Goal: Transaction & Acquisition: Download file/media

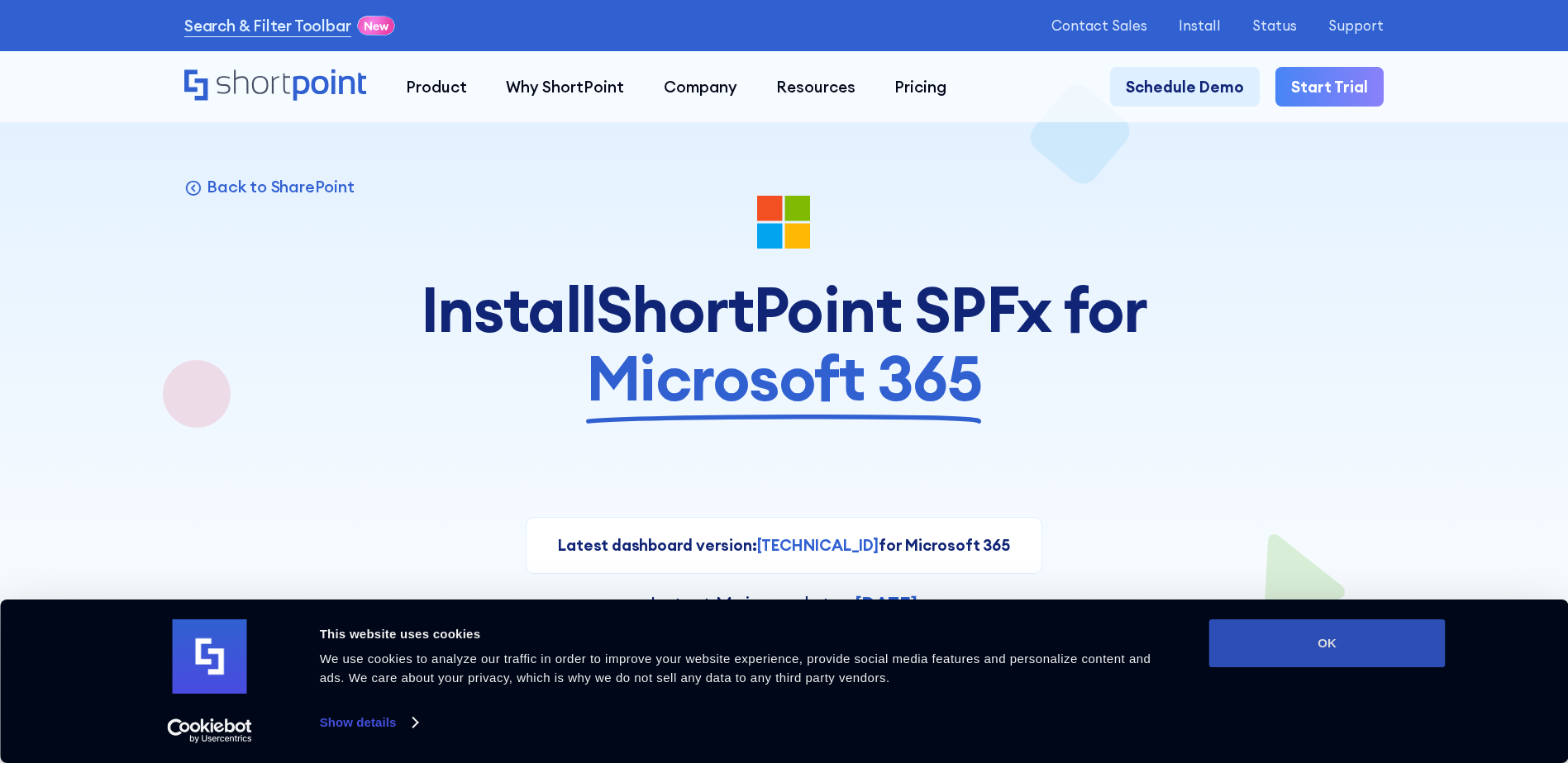
click at [1349, 637] on button "OK" at bounding box center [1327, 644] width 236 height 48
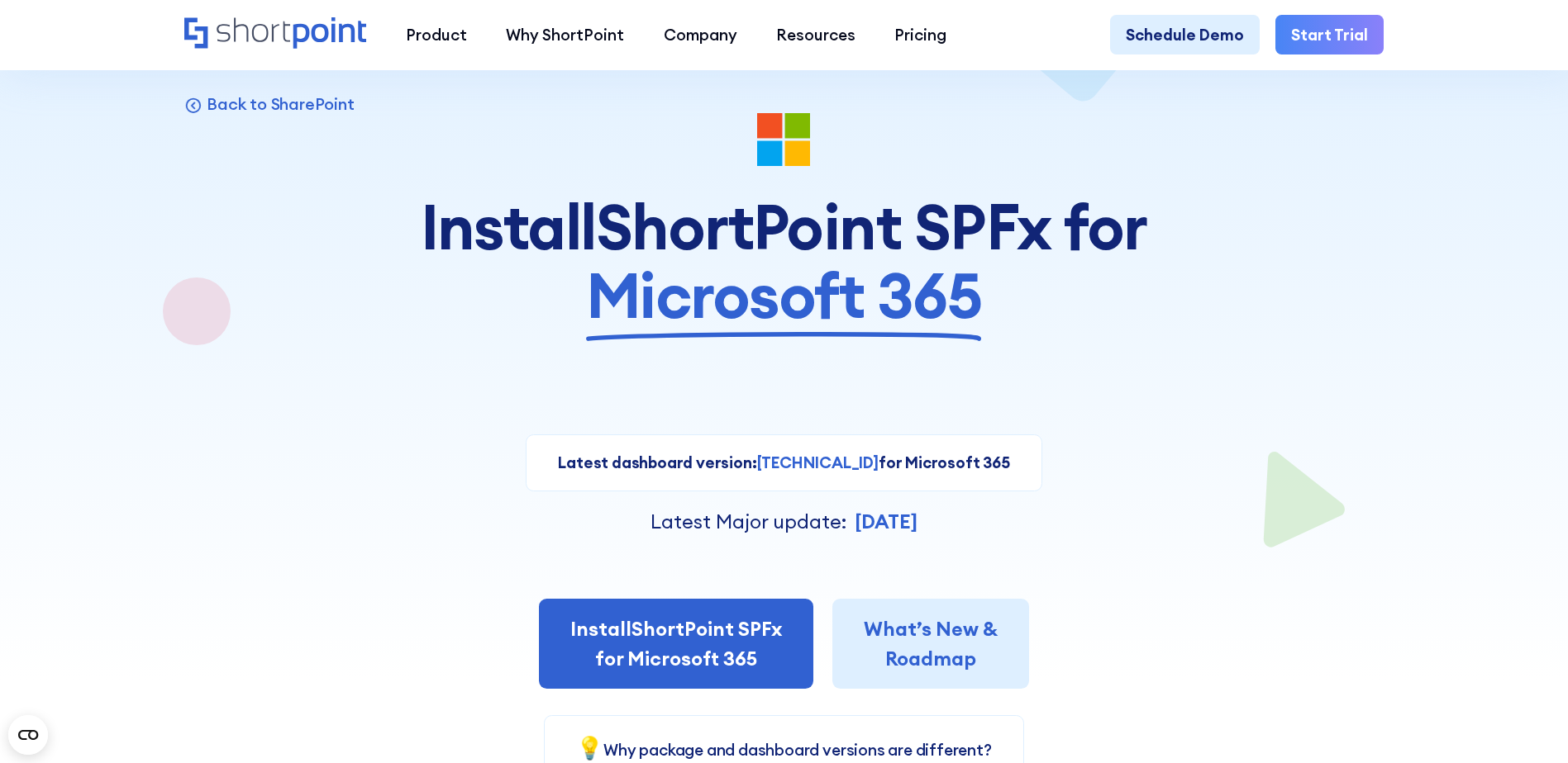
scroll to position [165, 0]
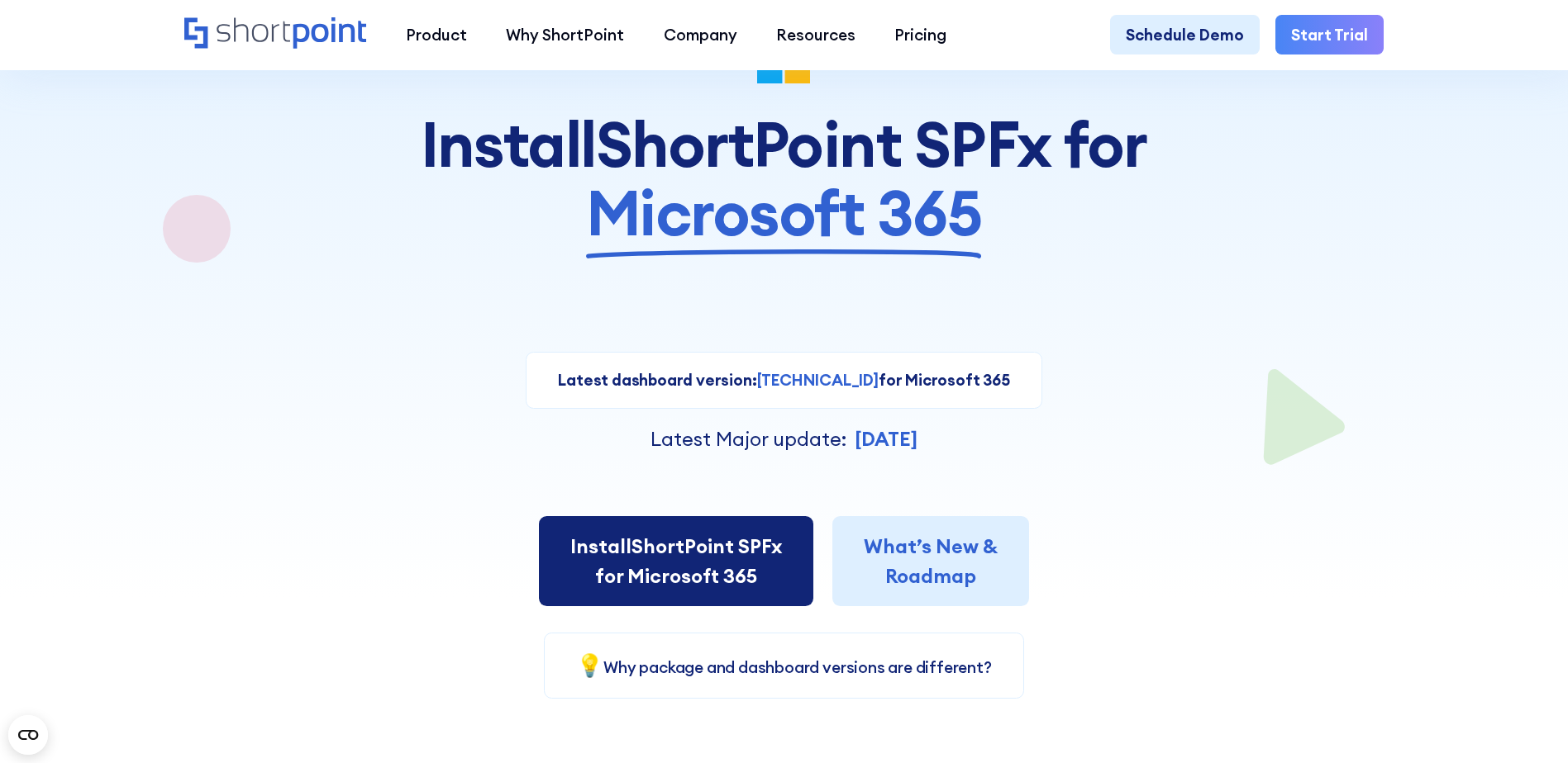
click at [738, 569] on link "Install ShortPoint SPFx for Microsoft 365" at bounding box center [676, 562] width 274 height 90
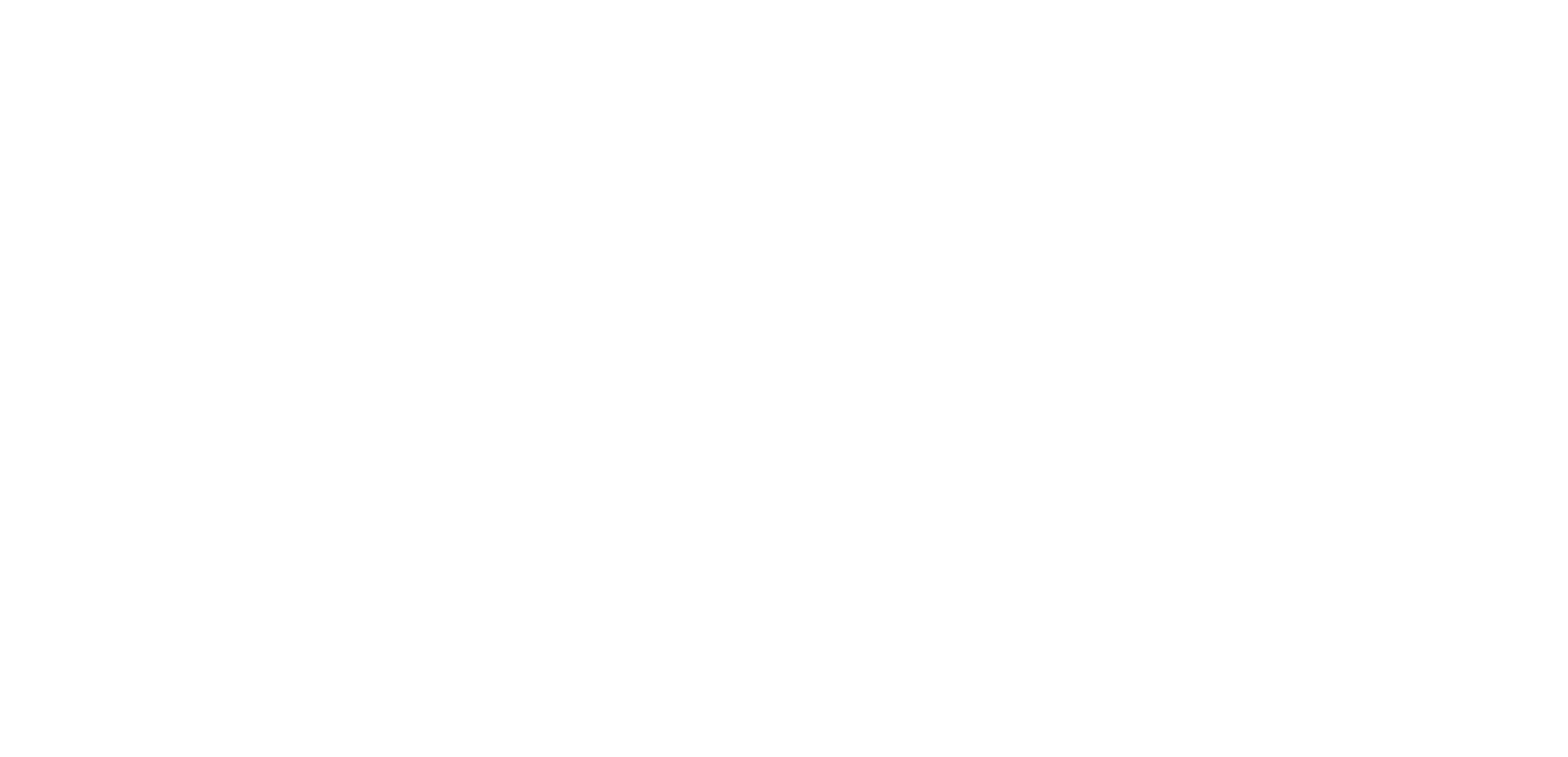
select select "Microsoft 365"
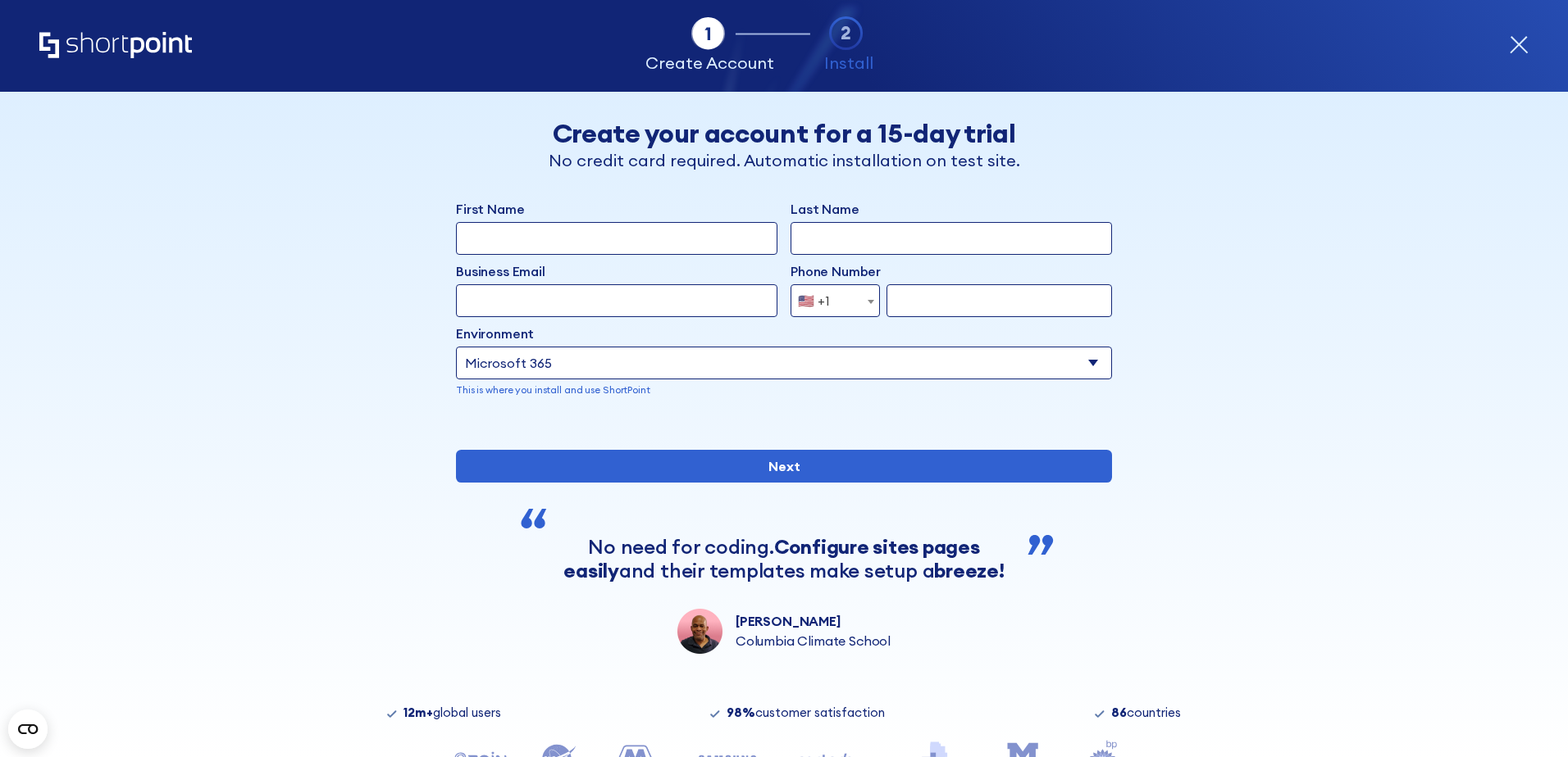
scroll to position [132, 0]
